Goal: Navigation & Orientation: Find specific page/section

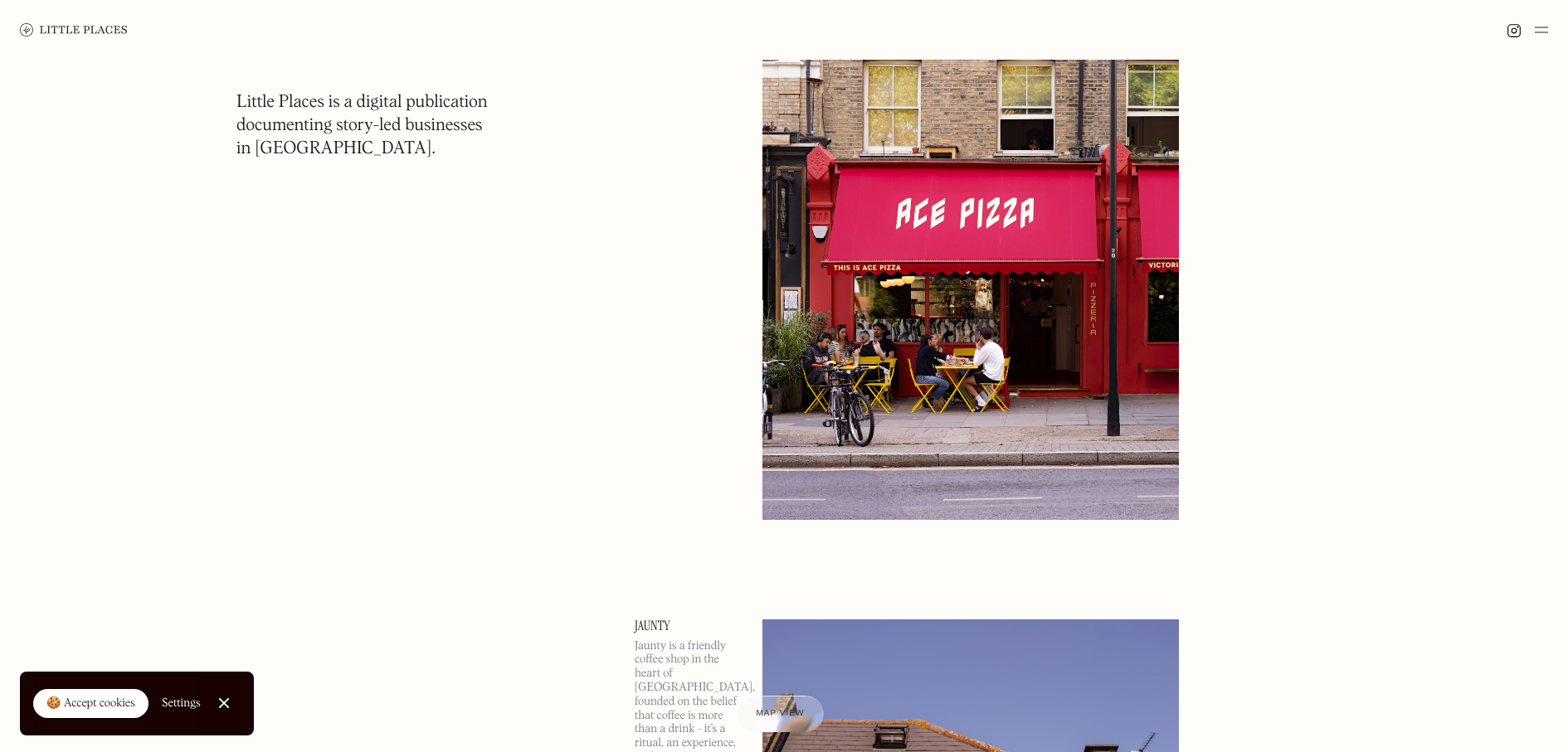
scroll to position [251, 0]
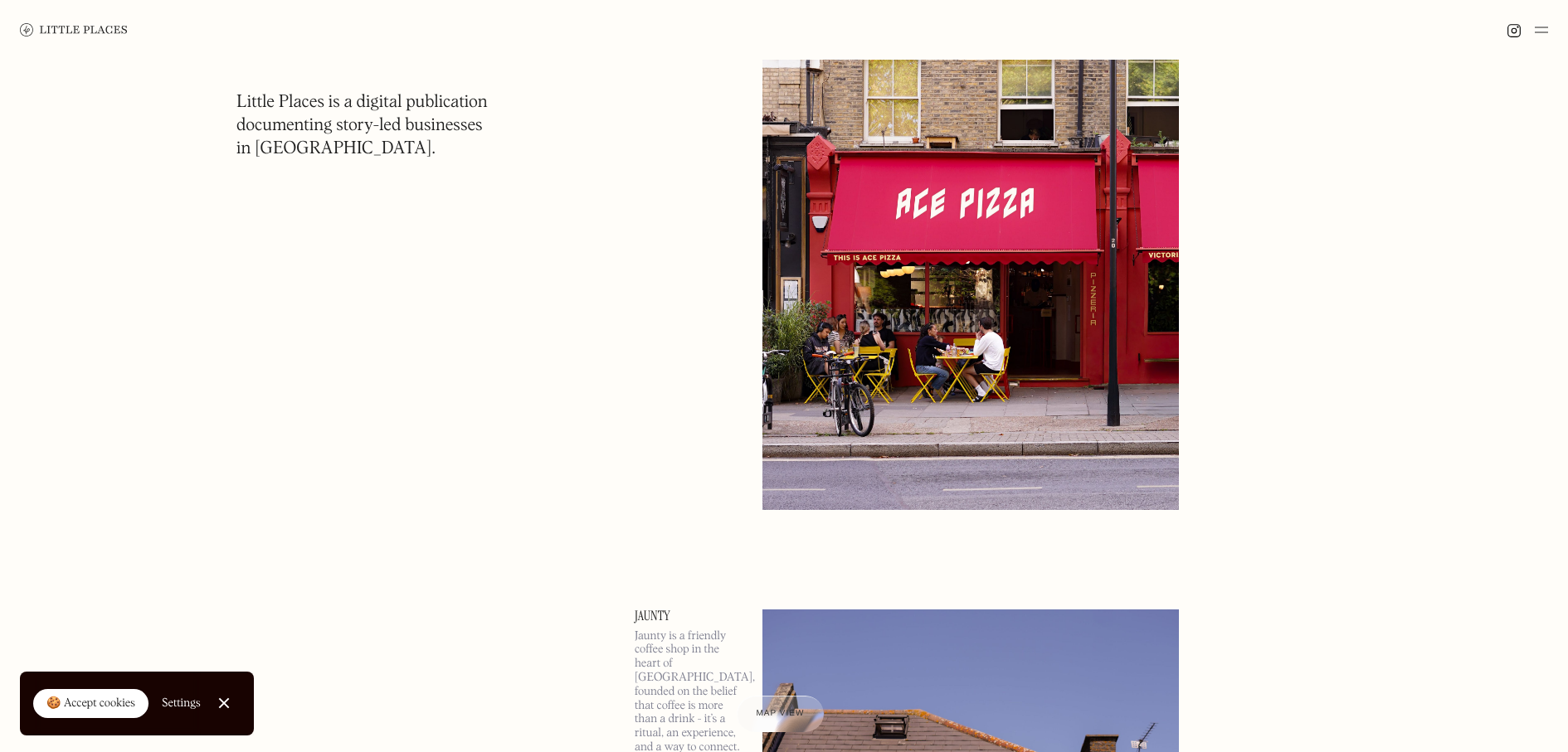
click at [108, 681] on div "🍪 Accept cookies" at bounding box center [91, 704] width 89 height 17
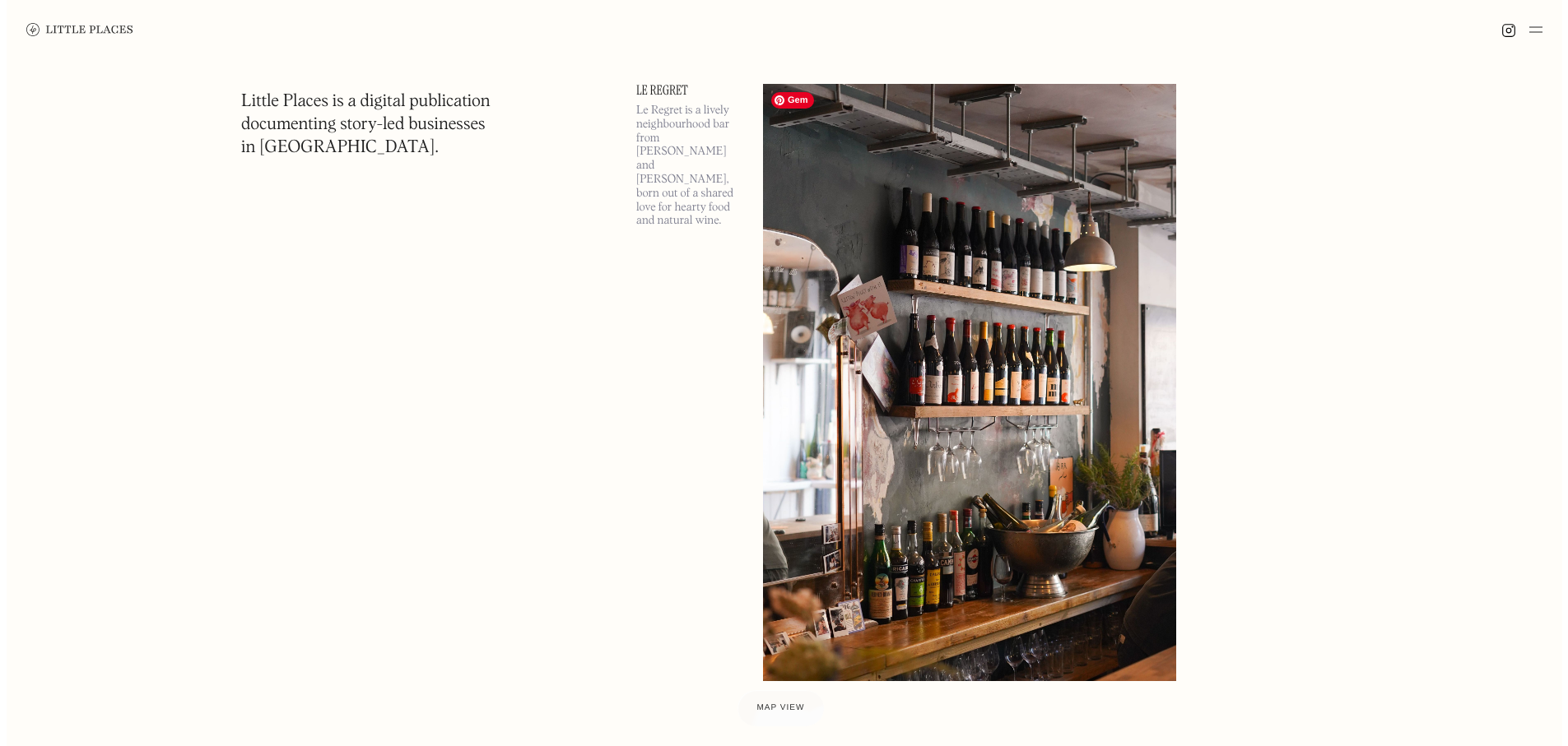
scroll to position [3553, 0]
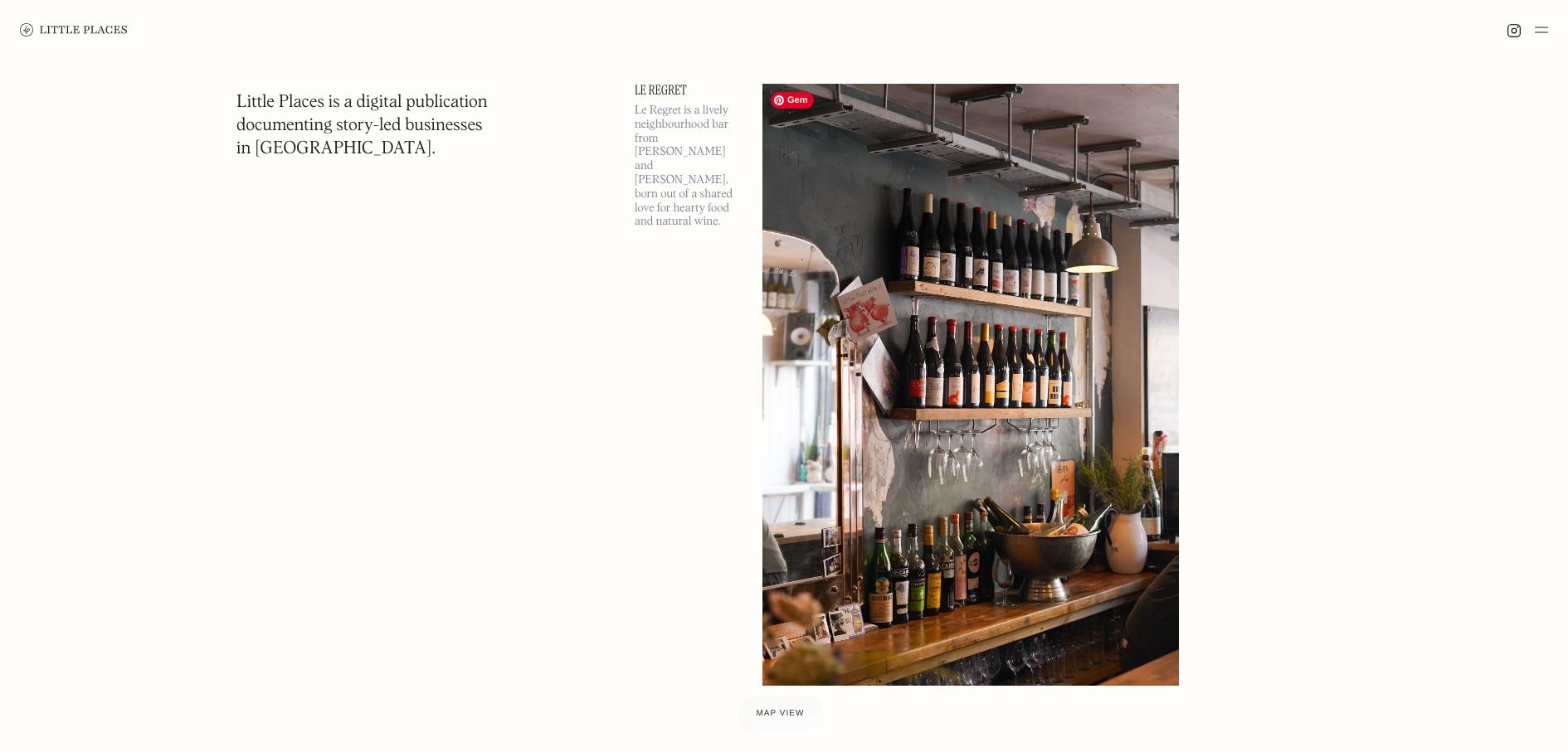
click at [900, 593] on img at bounding box center [970, 385] width 416 height 602
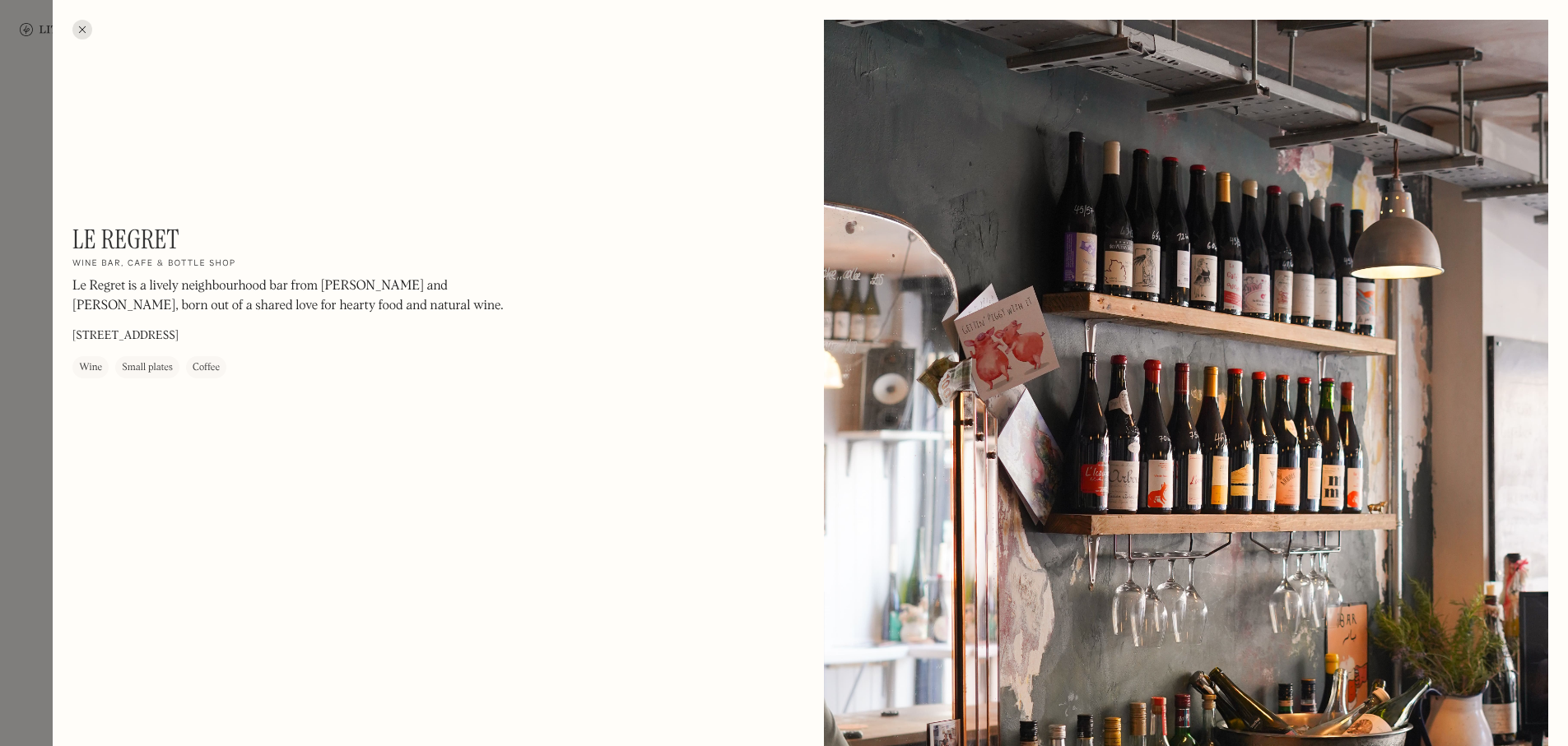
click at [83, 30] on div at bounding box center [83, 30] width 20 height 20
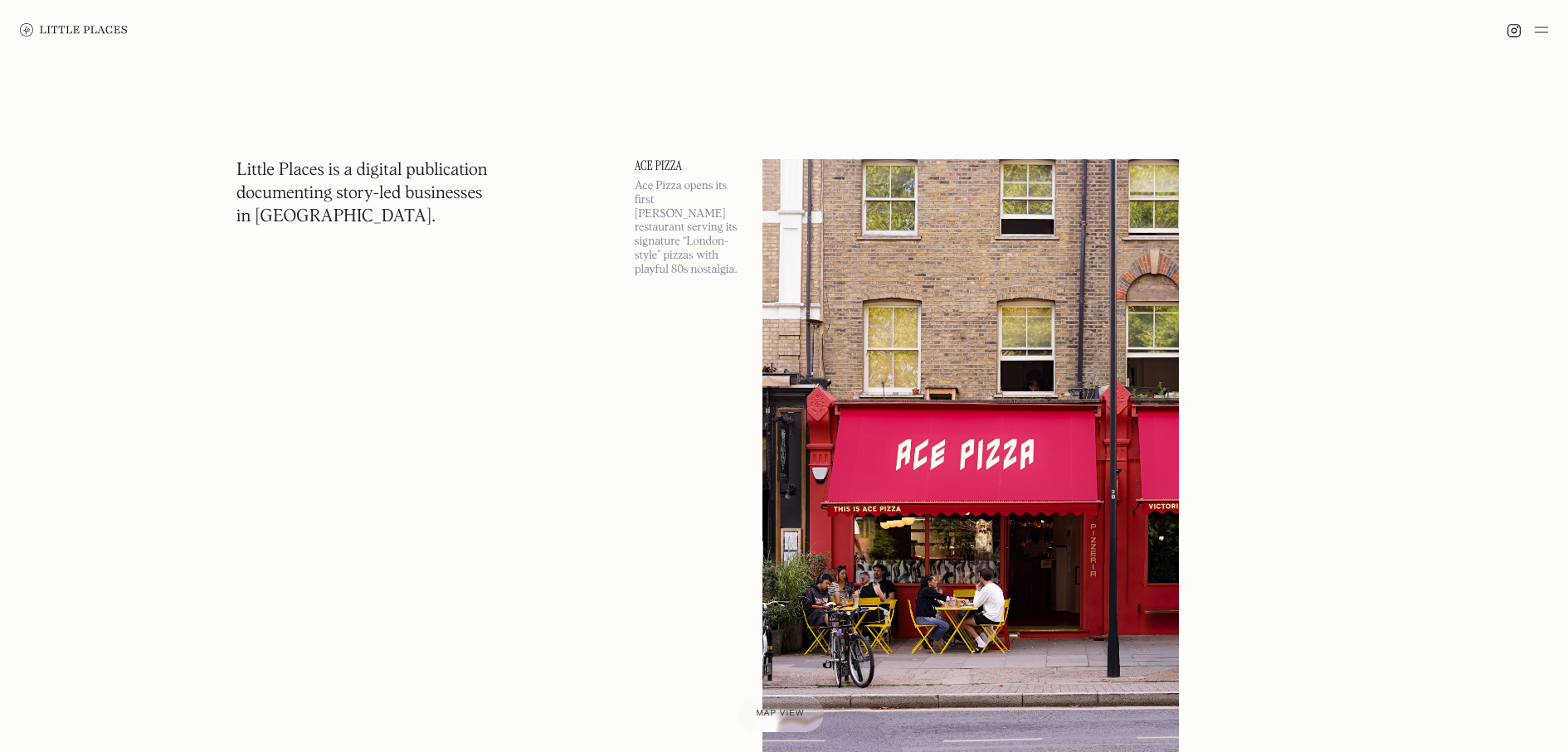
scroll to position [47, 0]
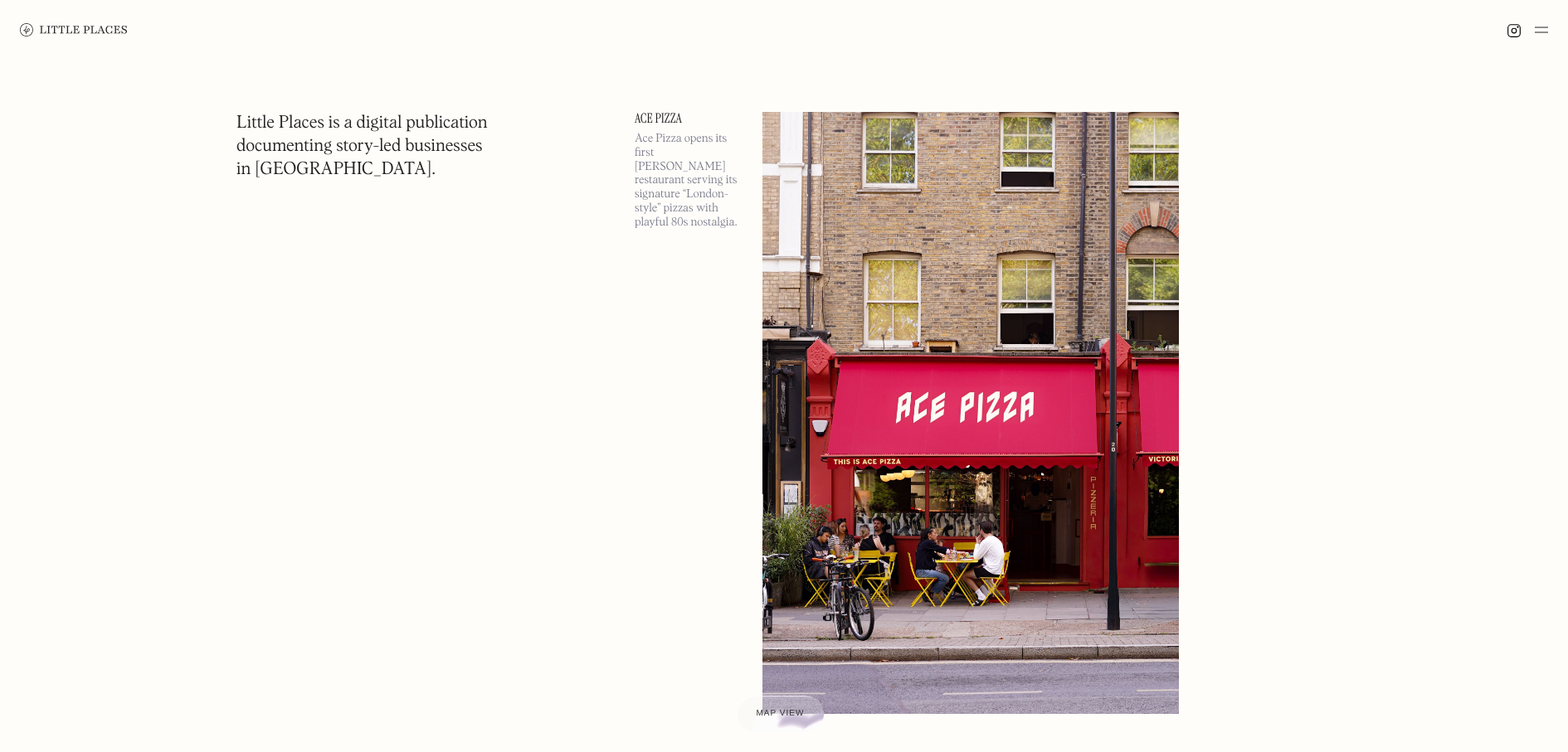
click at [75, 25] on img at bounding box center [74, 30] width 108 height 13
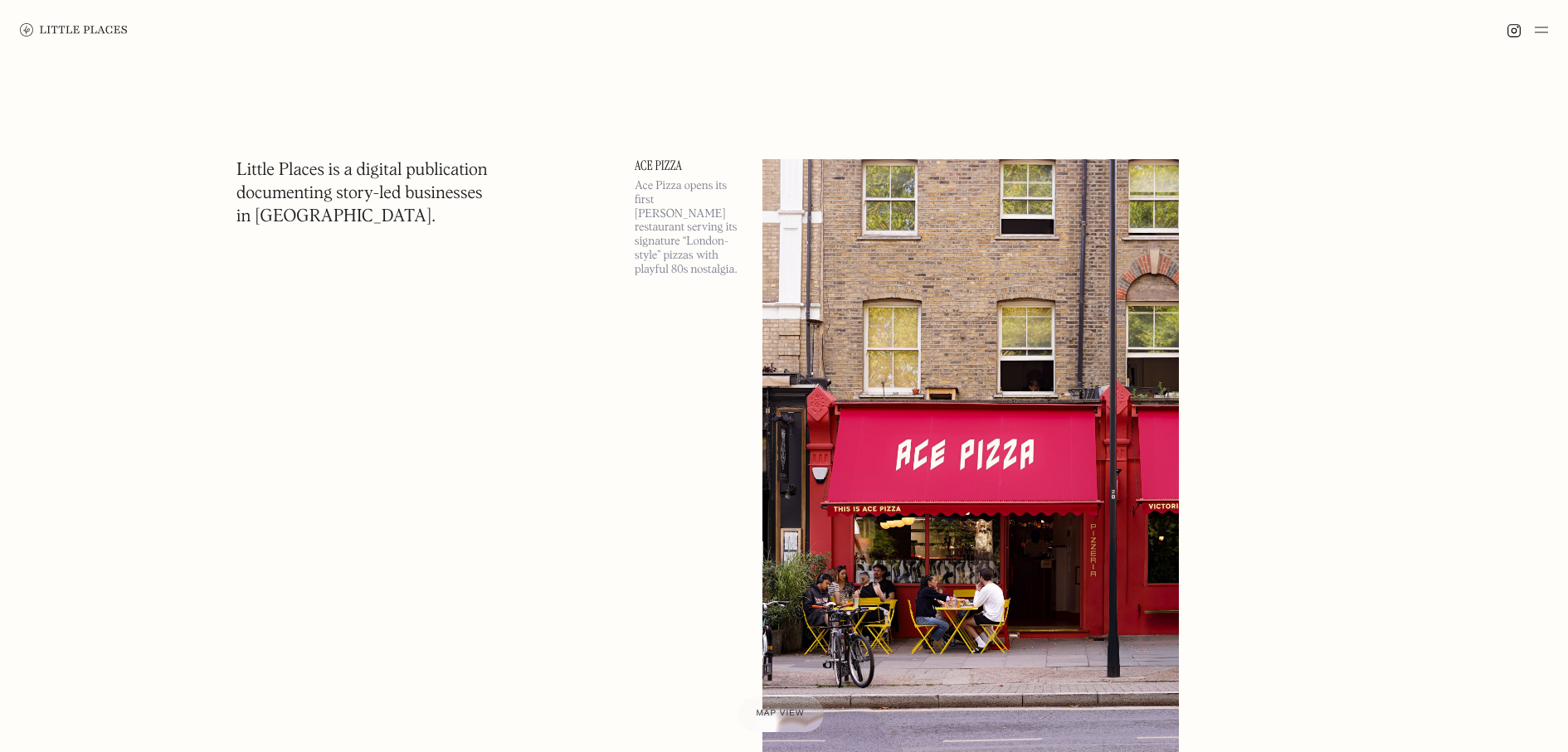
click at [56, 27] on img at bounding box center [74, 30] width 108 height 13
click at [30, 25] on img at bounding box center [74, 30] width 108 height 13
click at [1511, 31] on img at bounding box center [1514, 31] width 15 height 15
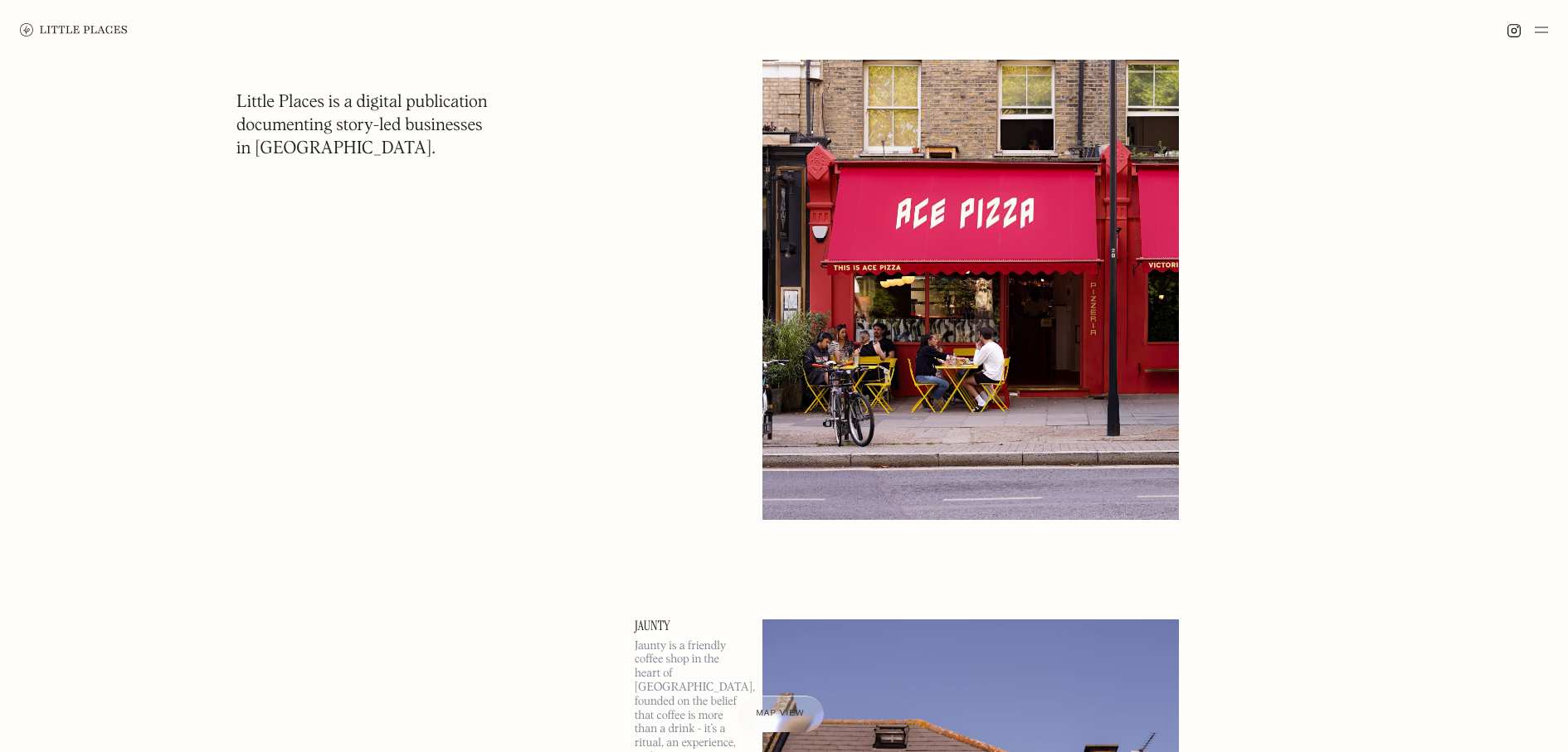
scroll to position [252, 0]
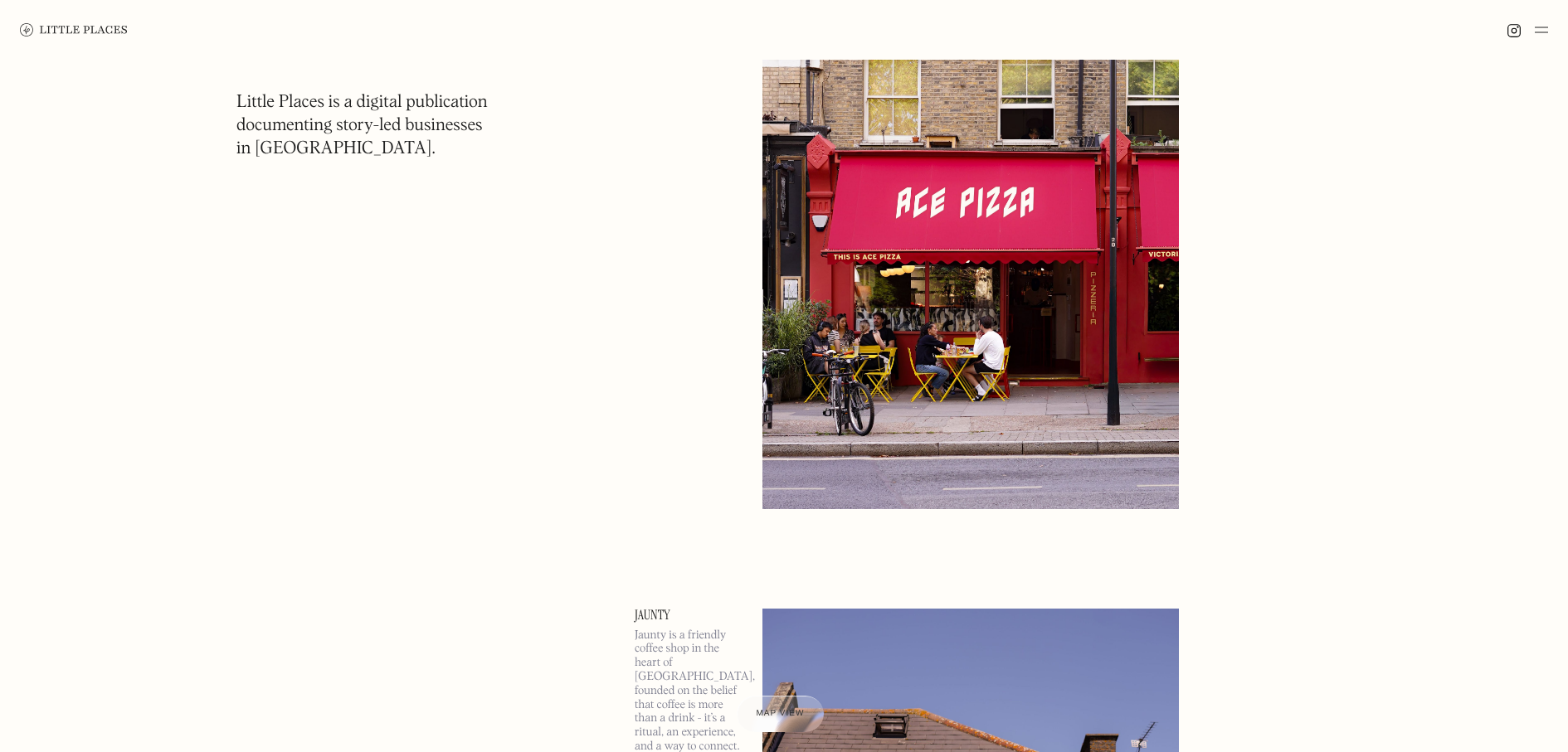
click at [120, 26] on img at bounding box center [74, 30] width 108 height 13
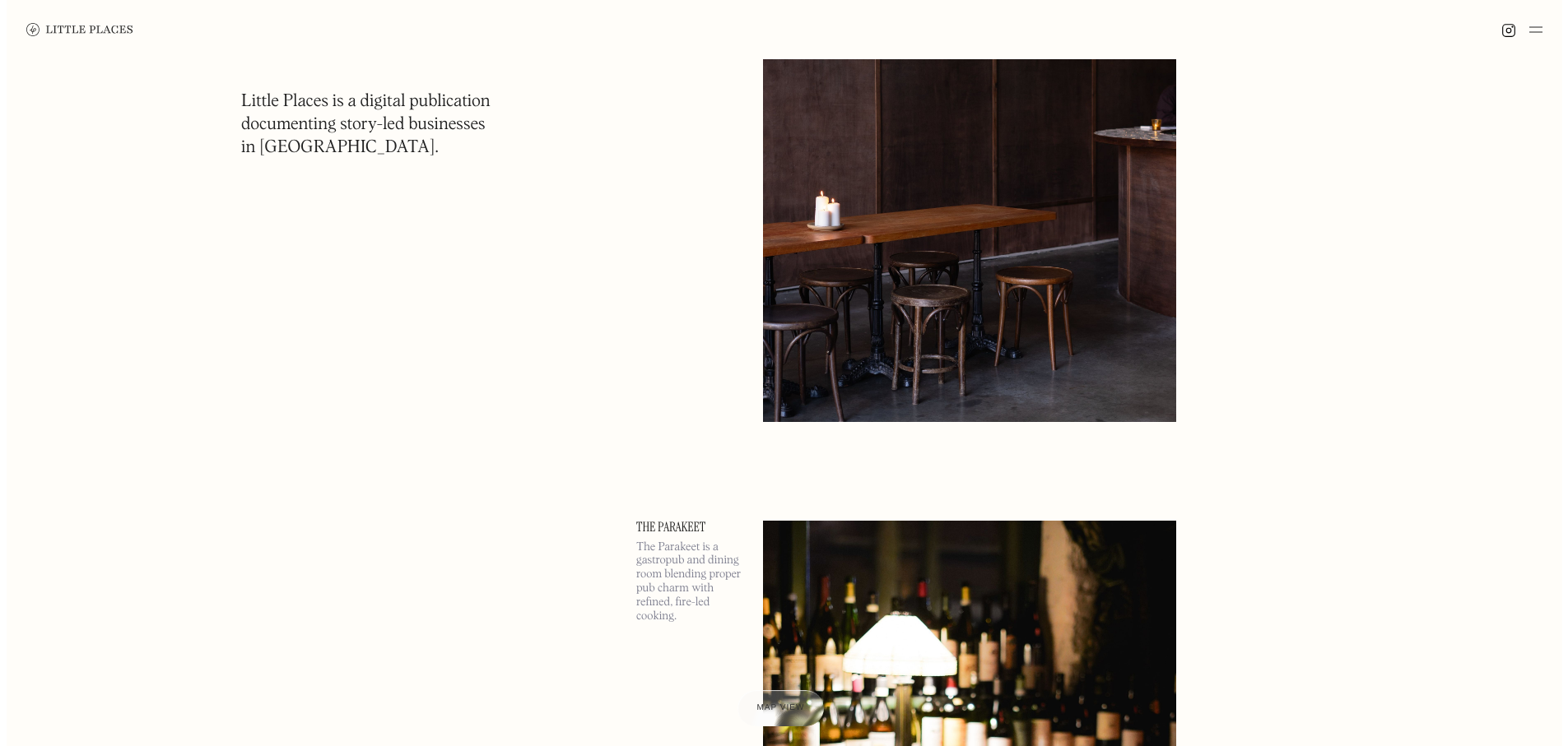
scroll to position [16046, 0]
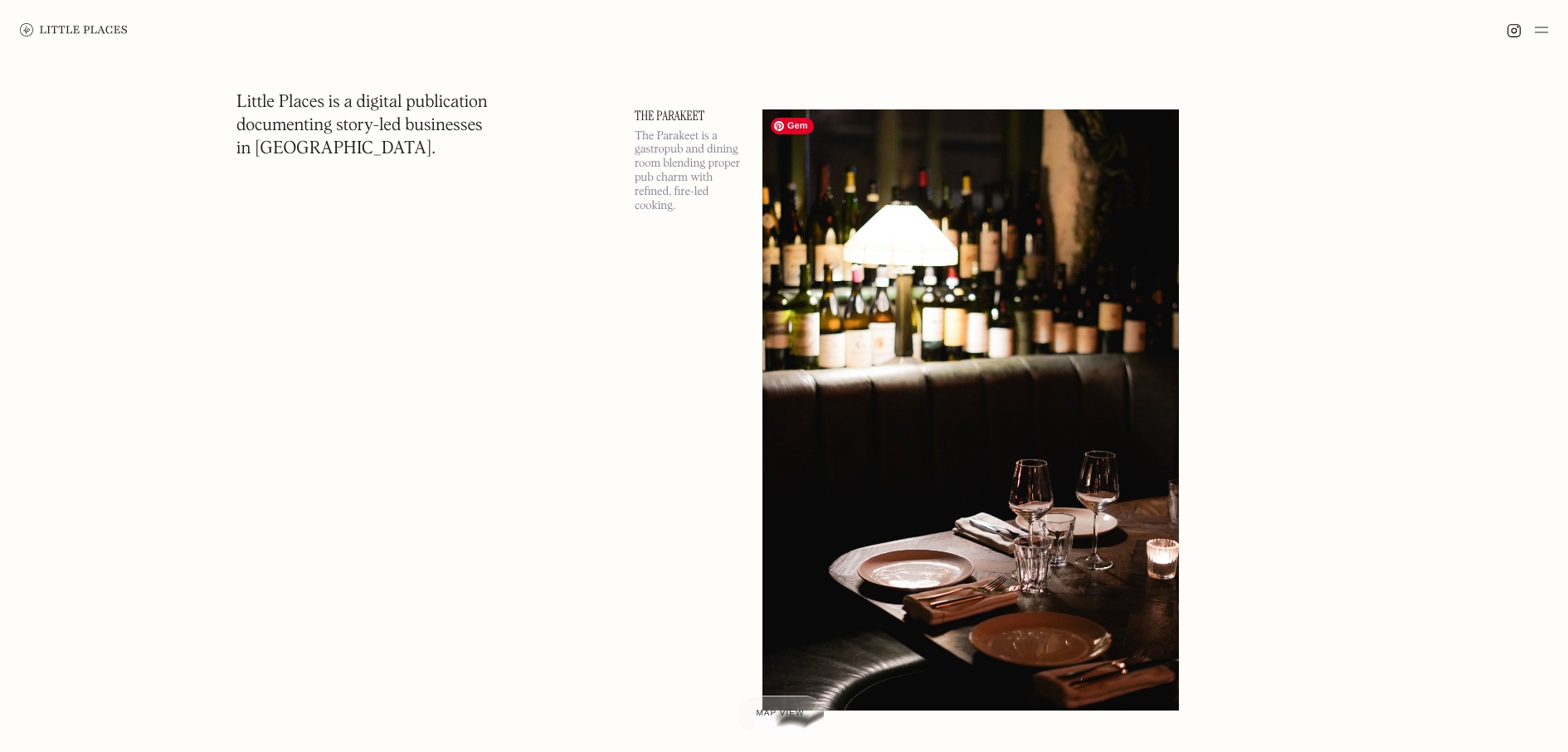
click at [1010, 323] on img at bounding box center [970, 411] width 416 height 602
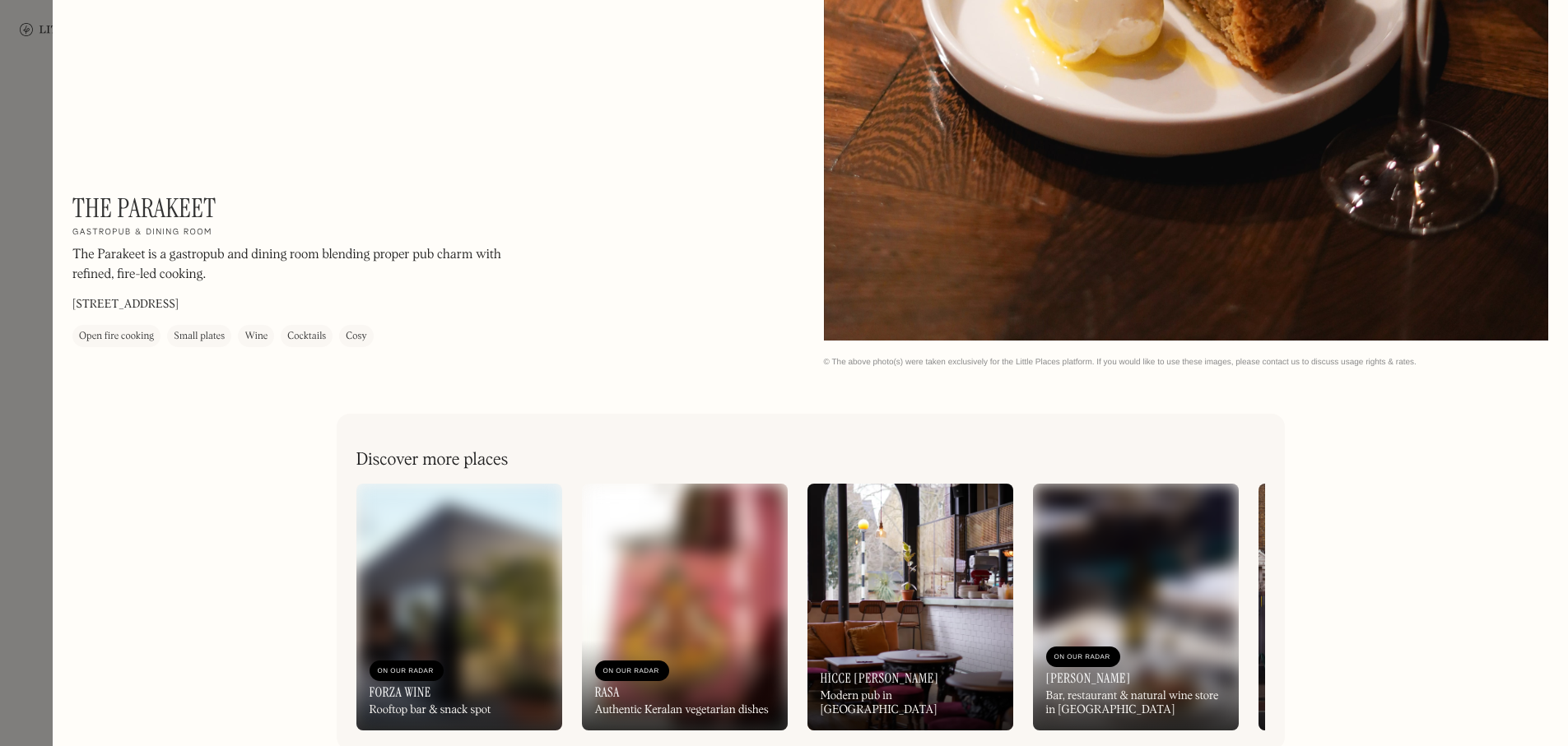
scroll to position [2453, 0]
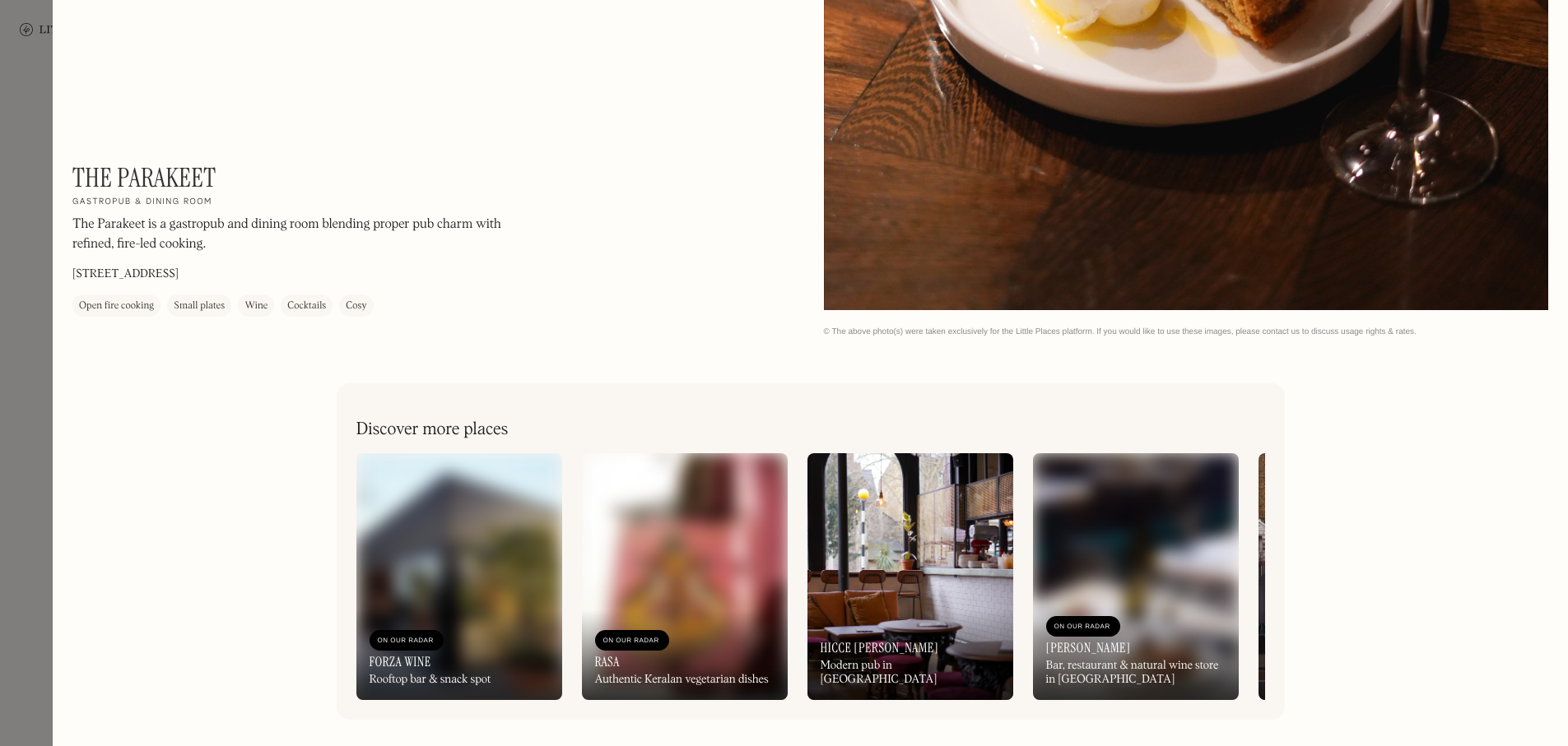
click at [921, 610] on div "On Our Radar Hicce Hart Modern pub in Islington" at bounding box center [910, 655] width 206 height 91
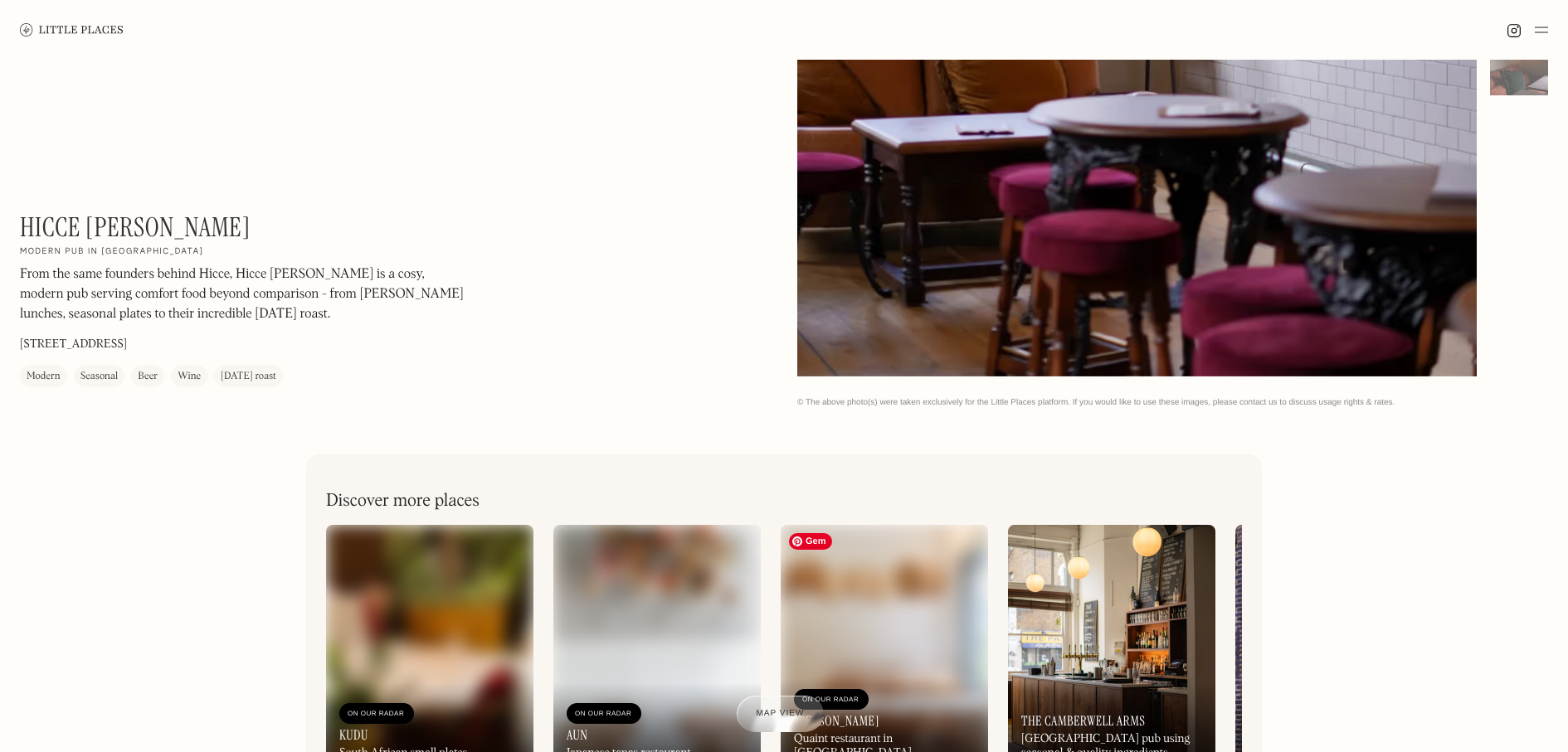
scroll to position [894, 0]
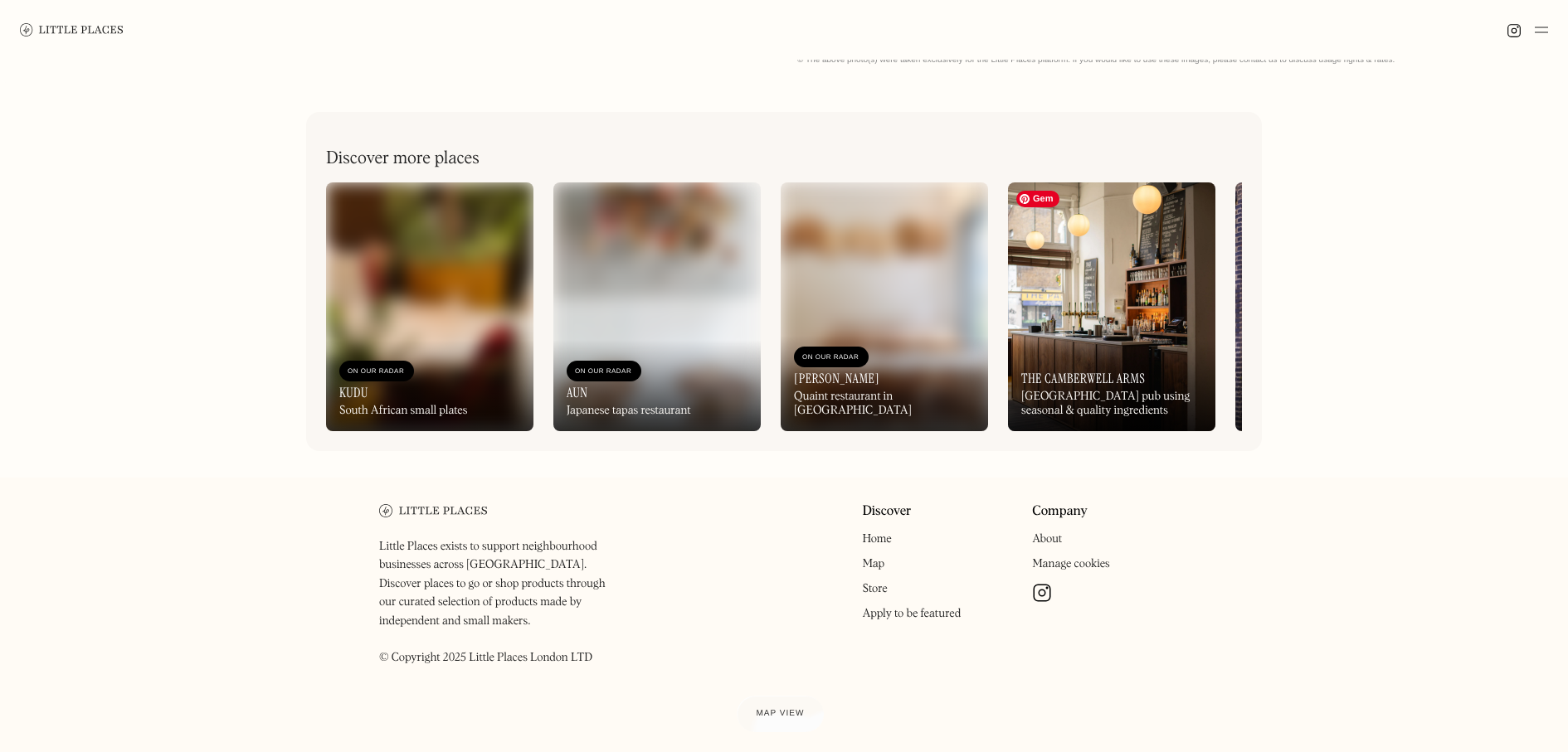
click at [1071, 335] on img at bounding box center [1111, 306] width 207 height 249
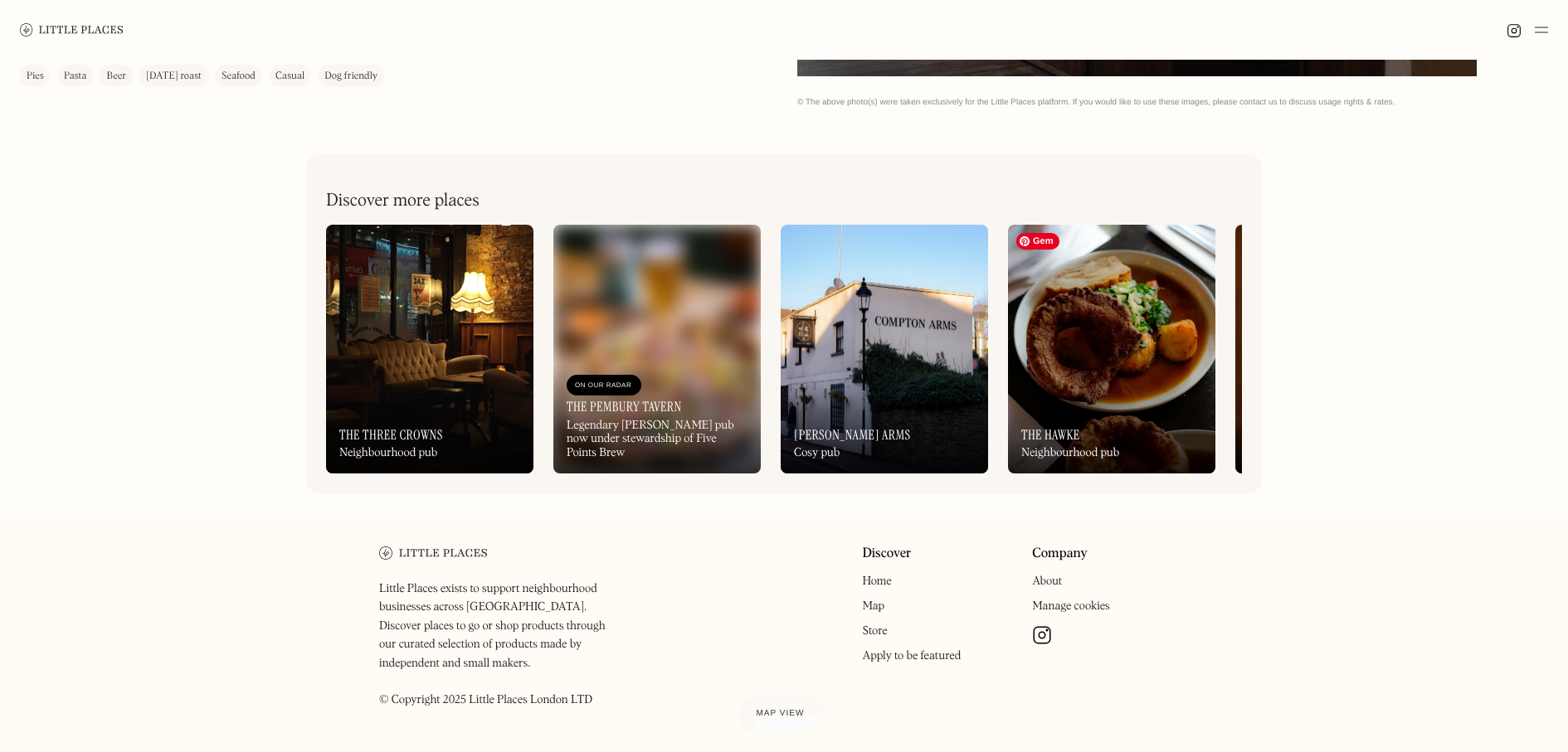
scroll to position [894, 0]
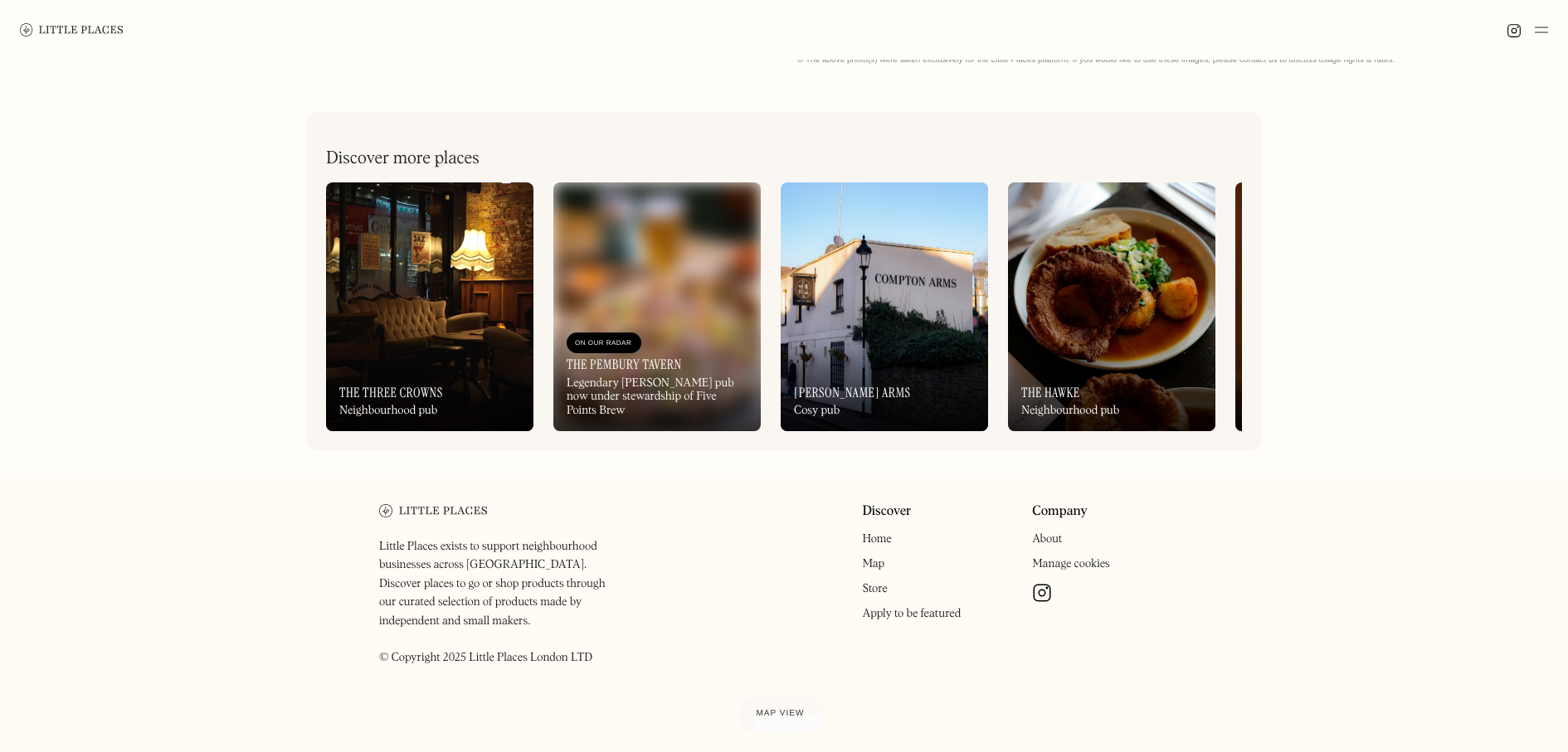
click at [1050, 545] on link "About" at bounding box center [1047, 539] width 30 height 12
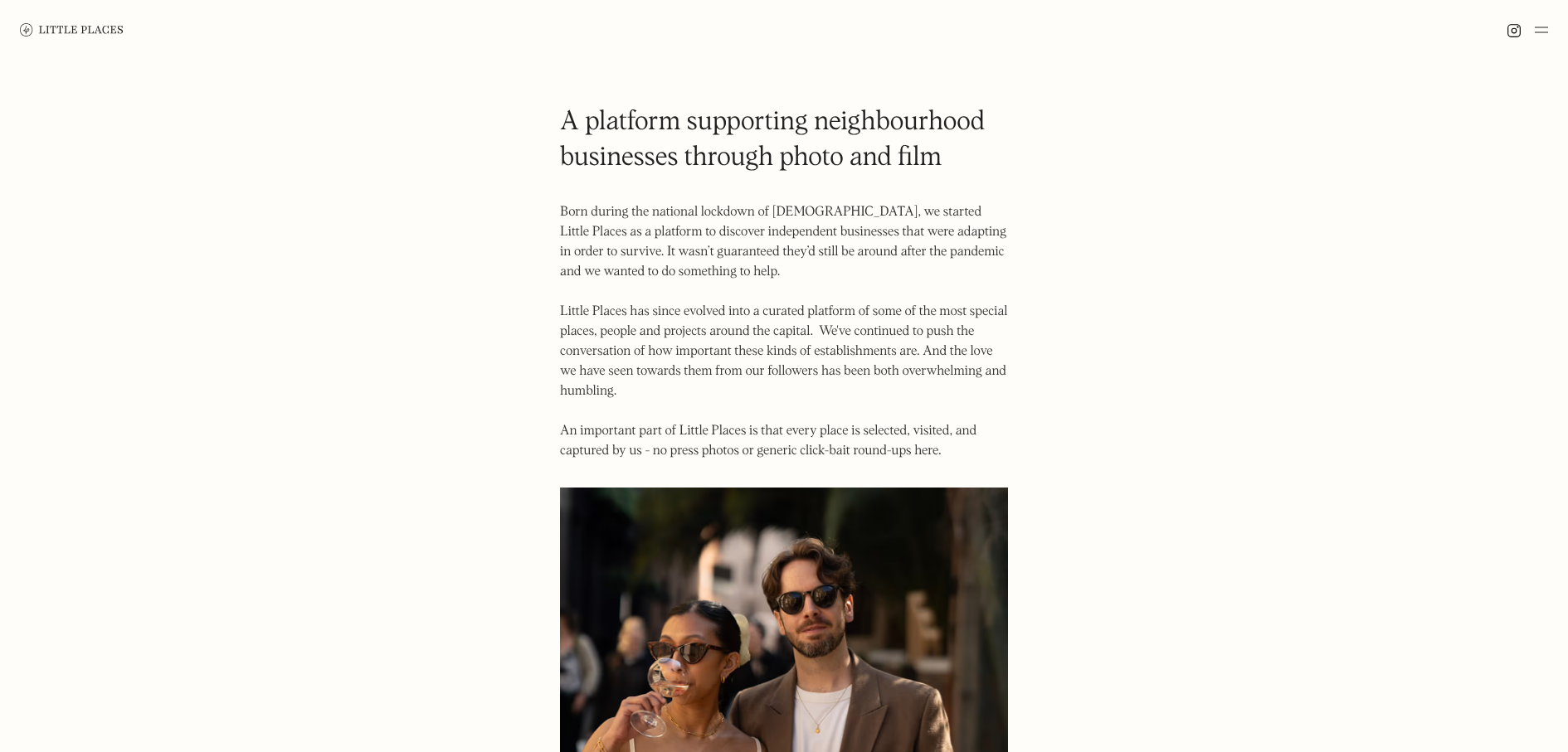
click at [68, 27] on img at bounding box center [72, 29] width 104 height 12
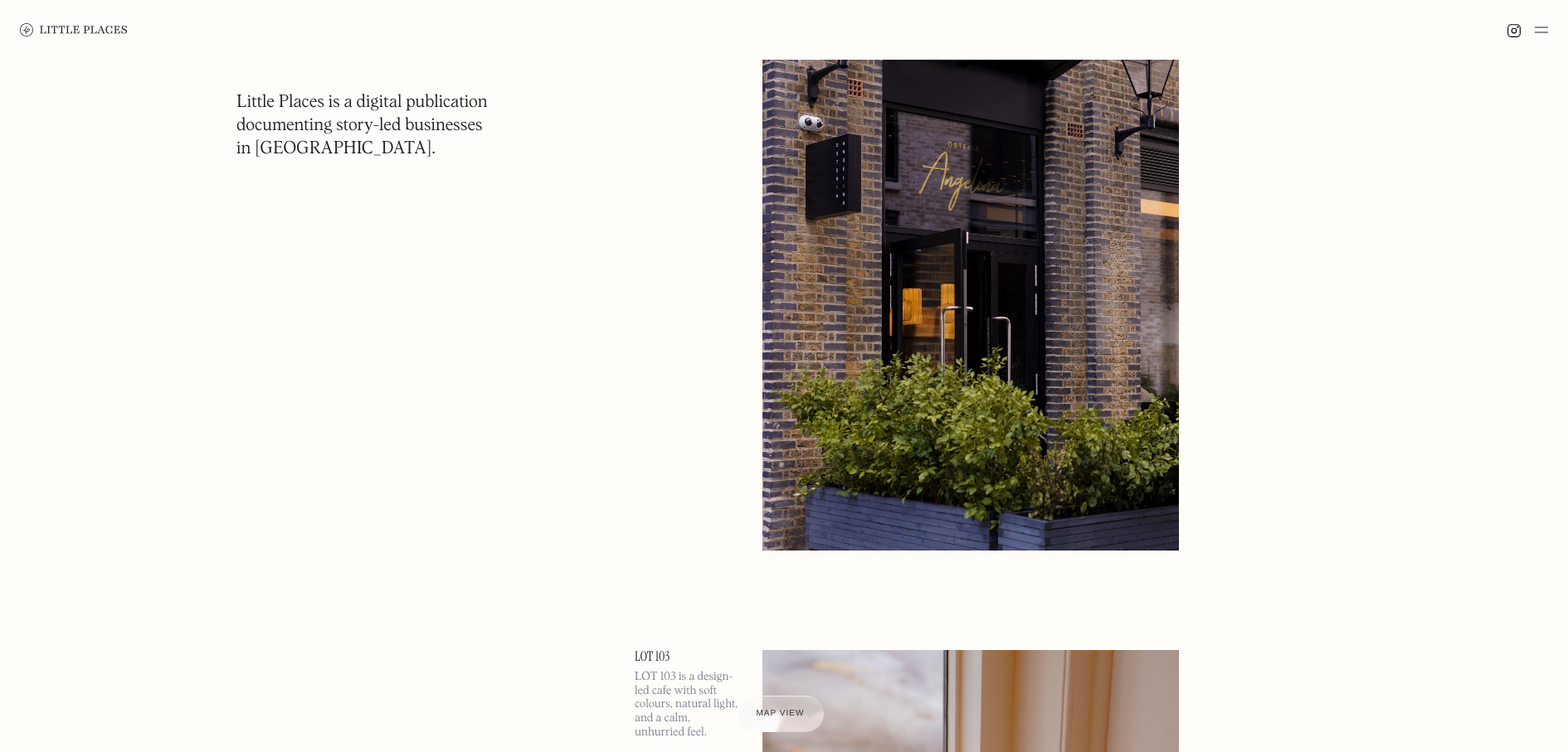
scroll to position [8624, 0]
